Goal: Task Accomplishment & Management: Manage account settings

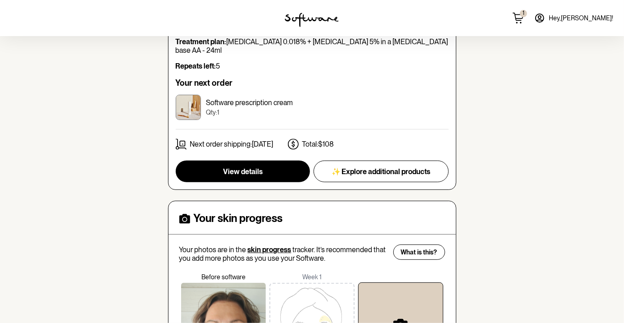
scroll to position [150, 0]
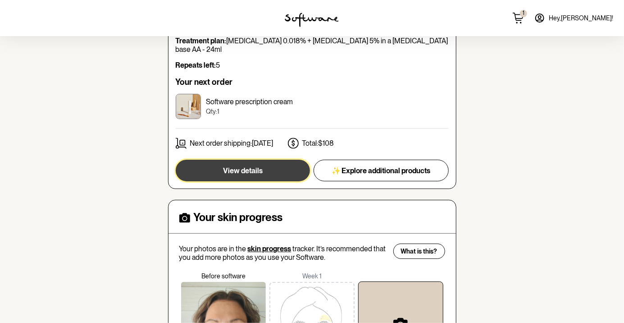
click at [204, 168] on button "View details" at bounding box center [243, 170] width 134 height 22
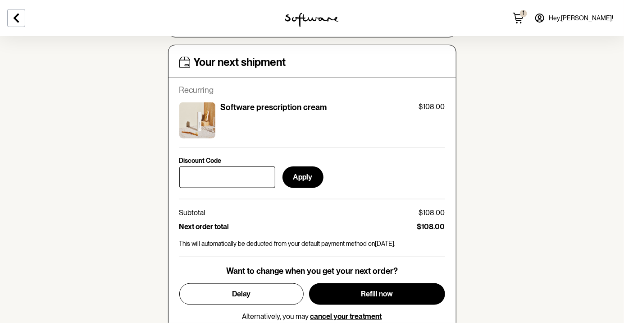
scroll to position [346, 0]
click at [179, 312] on div "Want to change when you get your next order? Delay Refill now Alternatively, yo…" at bounding box center [312, 293] width 266 height 55
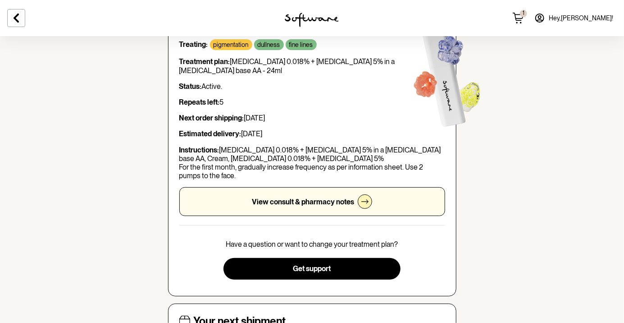
scroll to position [0, 0]
